Goal: Task Accomplishment & Management: Use online tool/utility

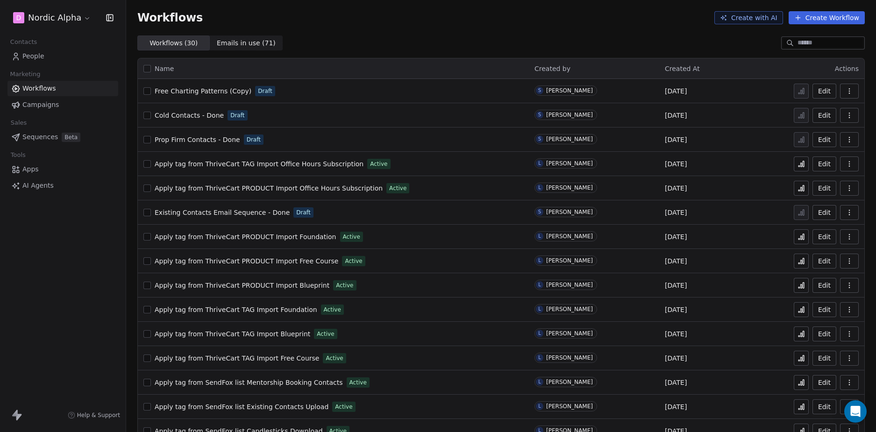
click at [28, 287] on div "D Nordic Alpha Contacts People Marketing Workflows Campaigns Sales Sequences Be…" at bounding box center [63, 216] width 126 height 432
drag, startPoint x: 491, startPoint y: 39, endPoint x: 434, endPoint y: 52, distance: 57.7
click at [491, 39] on div "Workflows ( 30 ) Workflows ( 30 ) Emails in use ( 71 ) Emails in use ( 71 )" at bounding box center [501, 43] width 750 height 15
click at [846, 90] on icon "button" at bounding box center [849, 90] width 7 height 7
click at [816, 127] on span "Duplicate" at bounding box center [818, 128] width 31 height 9
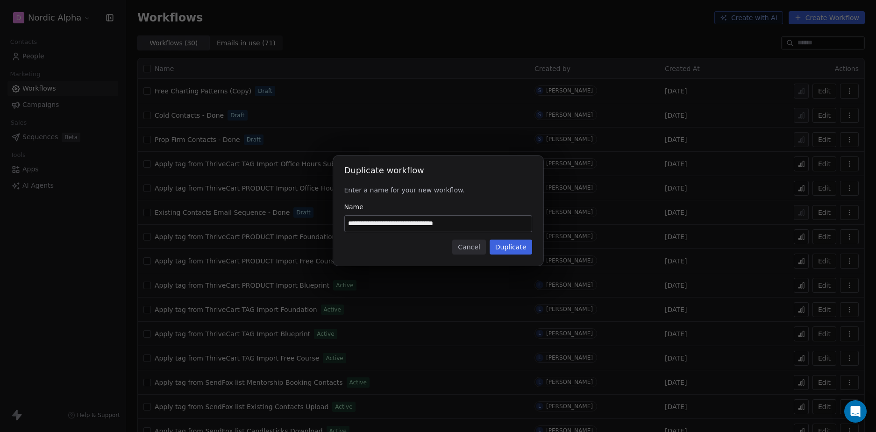
drag, startPoint x: 463, startPoint y: 222, endPoint x: 340, endPoint y: 223, distance: 123.3
click at [340, 223] on div "**********" at bounding box center [438, 211] width 210 height 110
type input "**********"
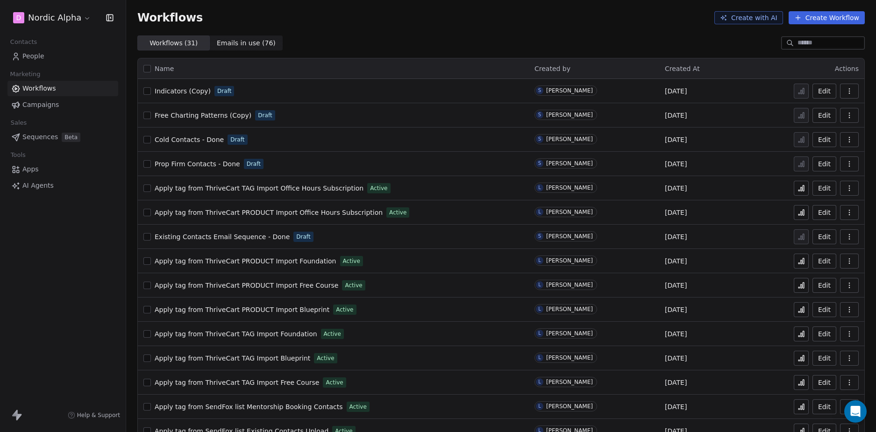
click at [470, 36] on div "Workflows ( 31 ) Workflows ( 31 ) Emails in use ( 76 ) Emails in use ( 76 )" at bounding box center [501, 43] width 750 height 15
click at [848, 88] on button "button" at bounding box center [849, 91] width 19 height 15
click at [814, 130] on span "Duplicate" at bounding box center [818, 128] width 31 height 9
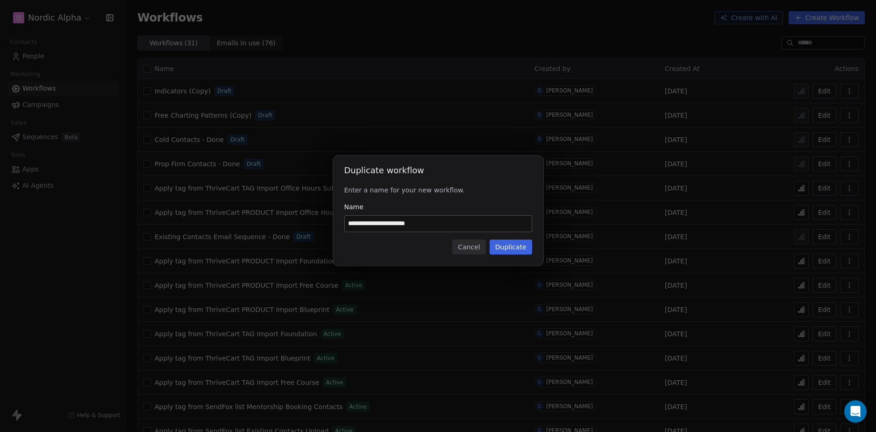
drag, startPoint x: 399, startPoint y: 223, endPoint x: 296, endPoint y: 227, distance: 103.3
click at [296, 227] on div "**********" at bounding box center [438, 216] width 876 height 151
type input "**********"
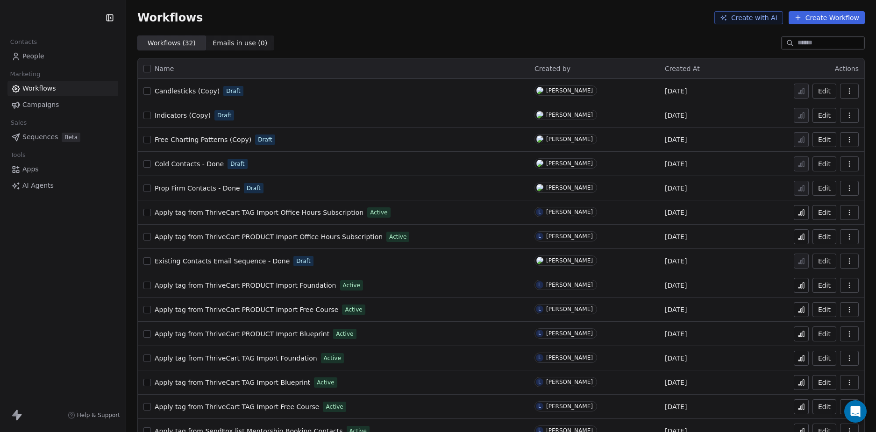
click at [71, 291] on div "Contacts People Marketing Workflows Campaigns Sales Sequences Beta Tools Apps A…" at bounding box center [63, 216] width 126 height 432
click at [569, 35] on div "Workflows Create with AI Create Workflow" at bounding box center [501, 18] width 750 height 36
click at [81, 256] on div "D Nordic Alpha Contacts People Marketing Workflows Campaigns Sales Sequences Be…" at bounding box center [63, 216] width 126 height 432
click at [585, 29] on div "Workflows Create with AI Create Workflow" at bounding box center [501, 18] width 750 height 36
click at [453, 33] on div "Workflows Create with AI Create Workflow" at bounding box center [501, 18] width 750 height 36
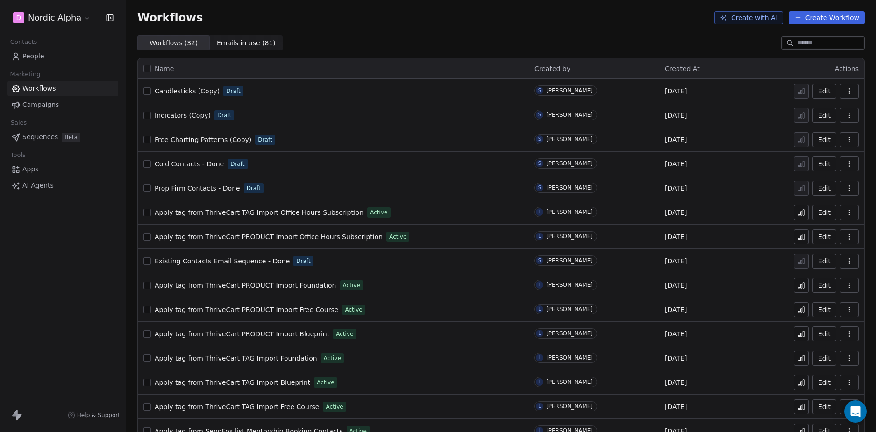
click at [509, 41] on div "Workflows ( 32 ) Workflows ( 32 ) Emails in use ( 81 ) Emails in use ( 81 )" at bounding box center [501, 43] width 750 height 15
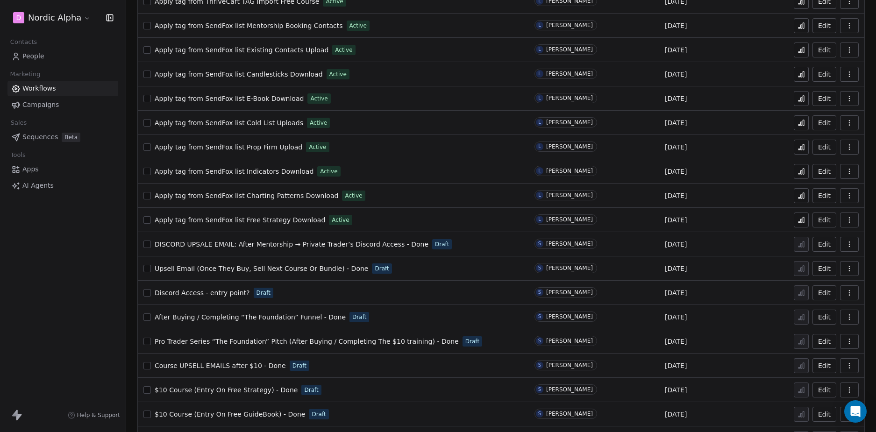
scroll to position [432, 0]
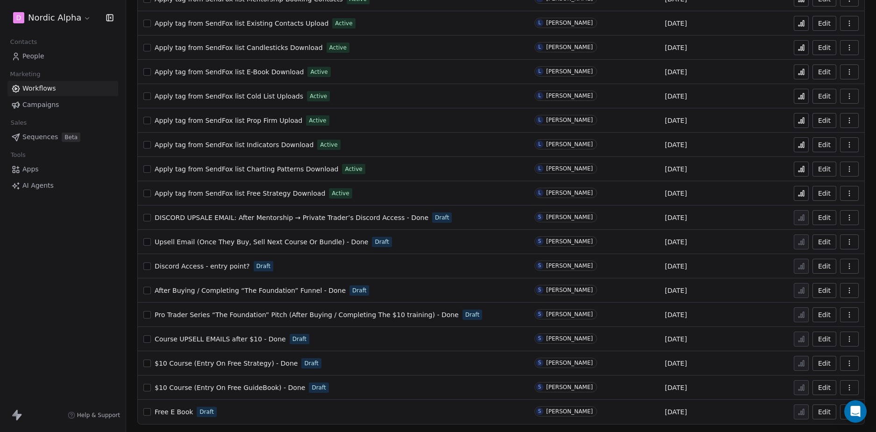
click at [68, 288] on div "D Nordic Alpha Contacts People Marketing Workflows Campaigns Sales Sequences Be…" at bounding box center [63, 216] width 126 height 432
click at [84, 286] on div "D Nordic Alpha Contacts People Marketing Workflows Campaigns Sales Sequences Be…" at bounding box center [63, 216] width 126 height 432
click at [180, 267] on span "Discord Access - entry point?" at bounding box center [202, 266] width 95 height 7
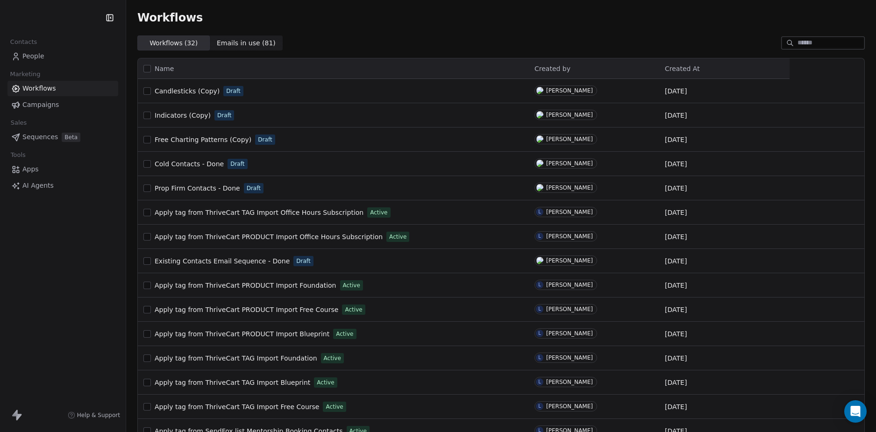
click at [74, 282] on div "Contacts People Marketing Workflows Campaigns Sales Sequences Beta Tools Apps A…" at bounding box center [63, 216] width 126 height 432
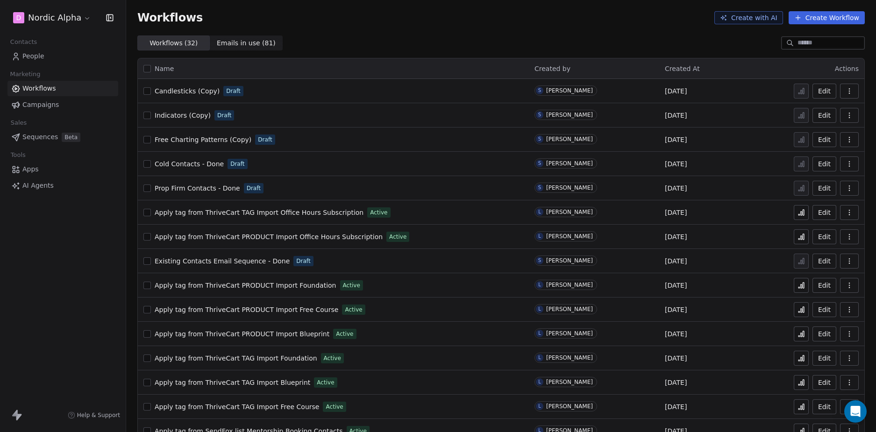
click at [582, 26] on div "Workflows Create with AI Create Workflow" at bounding box center [501, 18] width 750 height 36
click at [582, 28] on div "Workflows Create with AI Create Workflow" at bounding box center [501, 18] width 750 height 36
click at [491, 28] on div "Workflows Create with AI Create Workflow" at bounding box center [501, 18] width 750 height 36
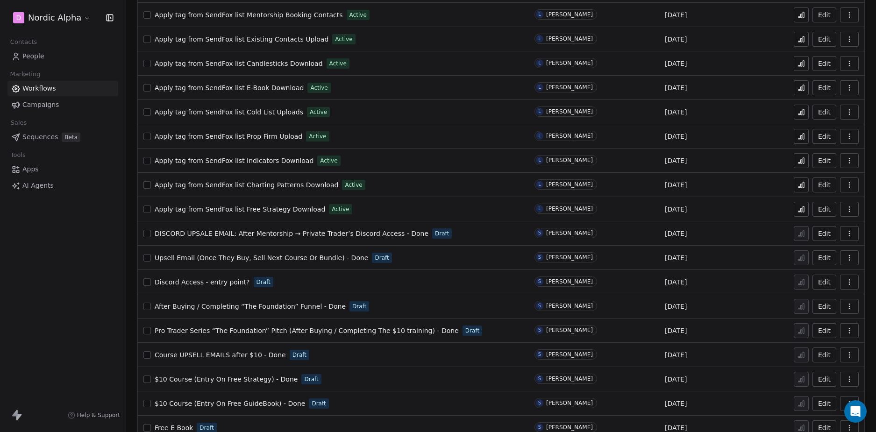
scroll to position [432, 0]
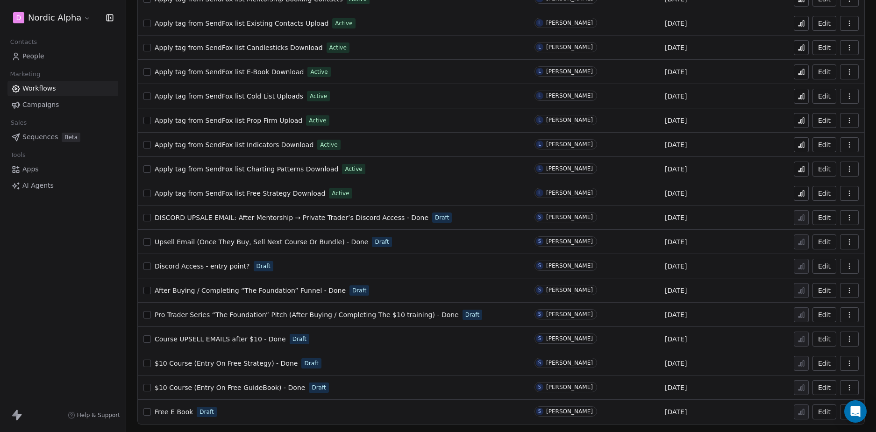
click at [86, 262] on div "D Nordic Alpha Contacts People Marketing Workflows Campaigns Sales Sequences Be…" at bounding box center [63, 216] width 126 height 432
click at [83, 282] on div "D Nordic Alpha Contacts People Marketing Workflows Campaigns Sales Sequences Be…" at bounding box center [63, 216] width 126 height 432
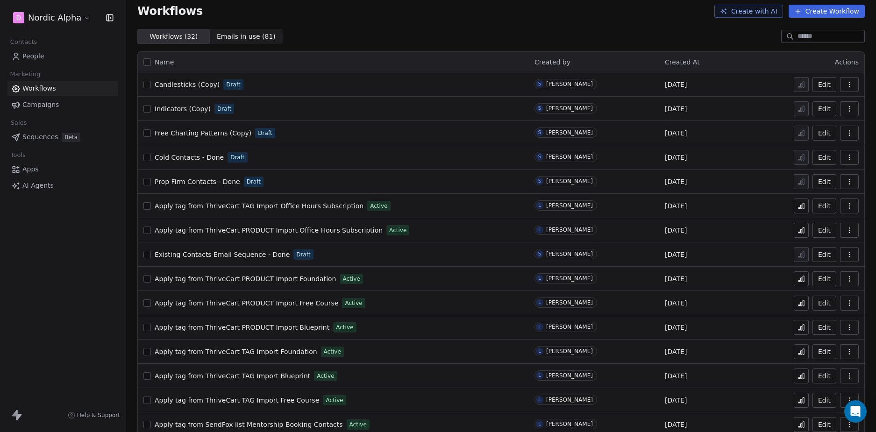
scroll to position [0, 0]
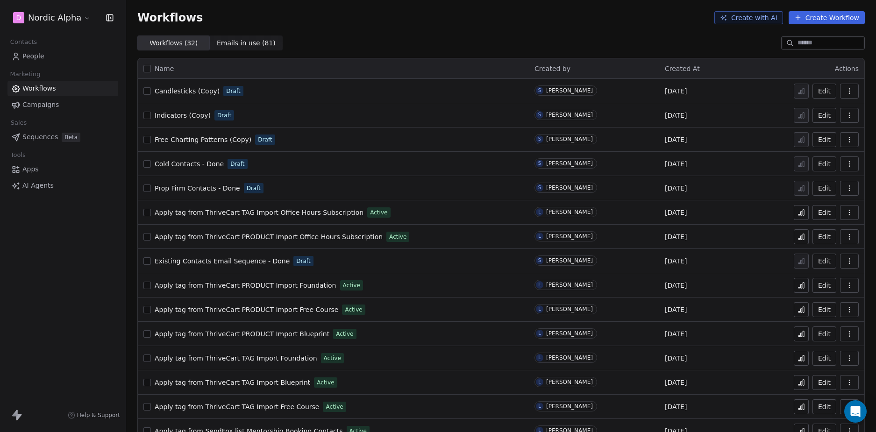
click at [435, 37] on div "Workflows ( 32 ) Workflows ( 32 ) Emails in use ( 81 ) Emails in use ( 81 )" at bounding box center [501, 43] width 750 height 15
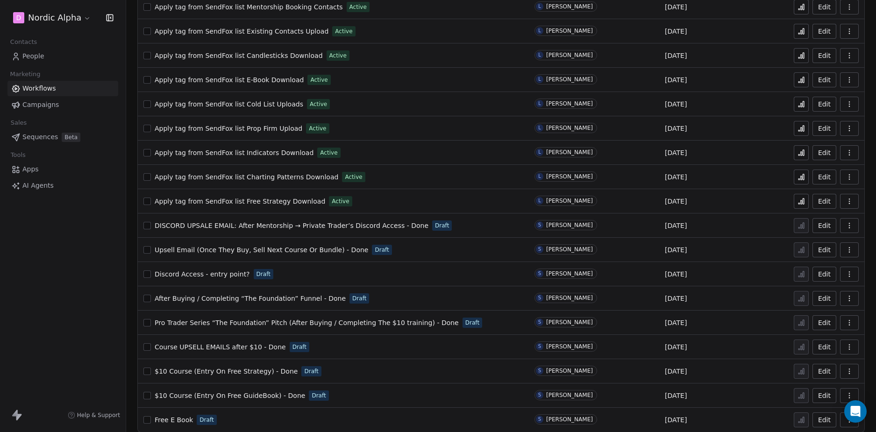
scroll to position [432, 0]
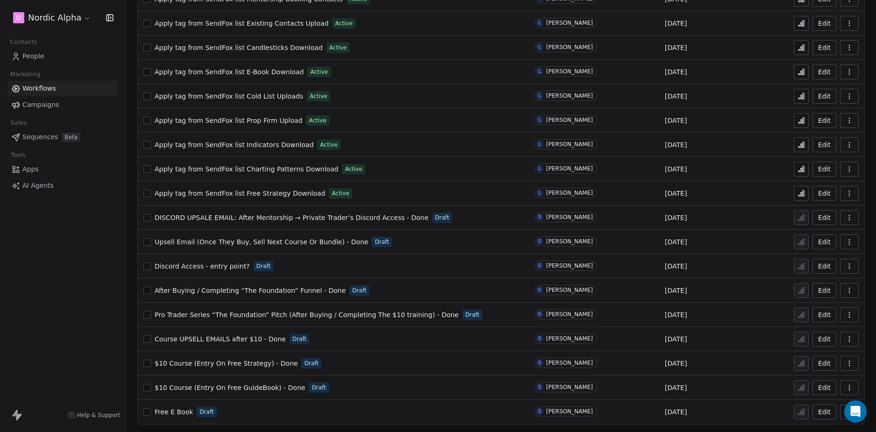
click at [50, 282] on div "D Nordic Alpha Contacts People Marketing Workflows Campaigns Sales Sequences Be…" at bounding box center [63, 216] width 126 height 432
click at [56, 278] on div "D Nordic Alpha Contacts People Marketing Workflows Campaigns Sales Sequences Be…" at bounding box center [63, 216] width 126 height 432
click at [57, 278] on div "D Nordic Alpha Contacts People Marketing Workflows Campaigns Sales Sequences Be…" at bounding box center [63, 216] width 126 height 432
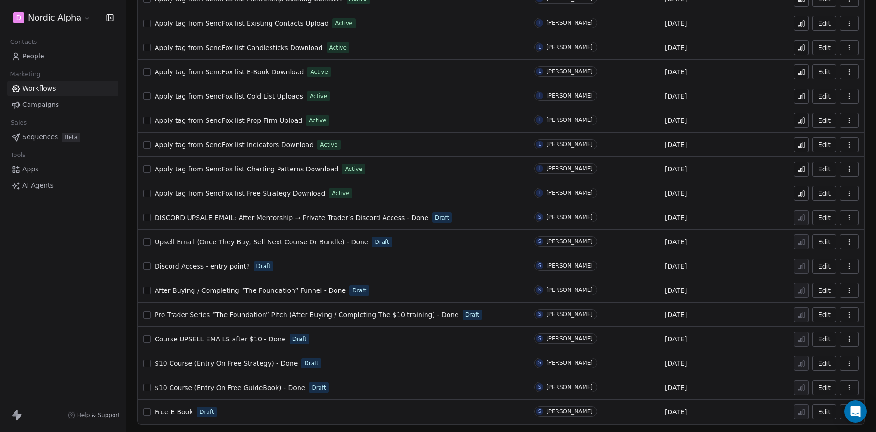
click at [57, 278] on div "D Nordic Alpha Contacts People Marketing Workflows Campaigns Sales Sequences Be…" at bounding box center [63, 216] width 126 height 432
click at [68, 284] on div "D Nordic Alpha Contacts People Marketing Workflows Campaigns Sales Sequences Be…" at bounding box center [63, 216] width 126 height 432
click at [74, 297] on div "D Nordic Alpha Contacts People Marketing Workflows Campaigns Sales Sequences Be…" at bounding box center [63, 216] width 126 height 432
click at [54, 313] on div "D Nordic Alpha Contacts People Marketing Workflows Campaigns Sales Sequences Be…" at bounding box center [63, 216] width 126 height 432
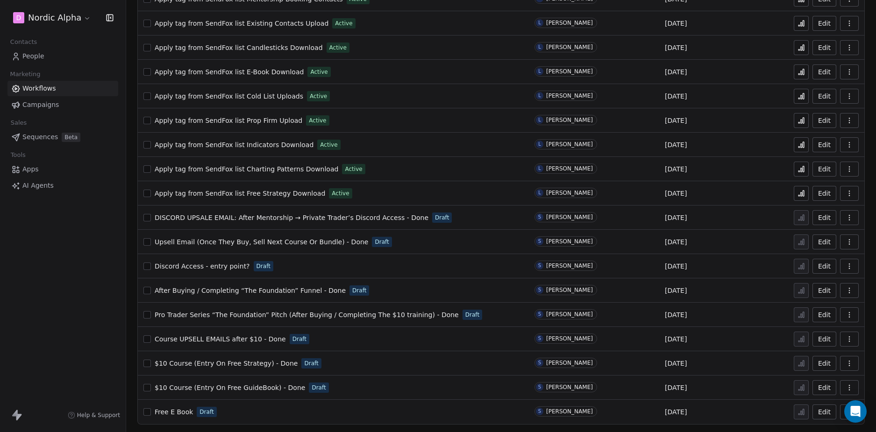
click at [72, 306] on div "D Nordic Alpha Contacts People Marketing Workflows Campaigns Sales Sequences Be…" at bounding box center [63, 216] width 126 height 432
click at [96, 280] on div "D Nordic Alpha Contacts People Marketing Workflows Campaigns Sales Sequences Be…" at bounding box center [63, 216] width 126 height 432
click at [59, 249] on div "D Nordic Alpha Contacts People Marketing Workflows Campaigns Sales Sequences Be…" at bounding box center [63, 216] width 126 height 432
